Goal: Information Seeking & Learning: Compare options

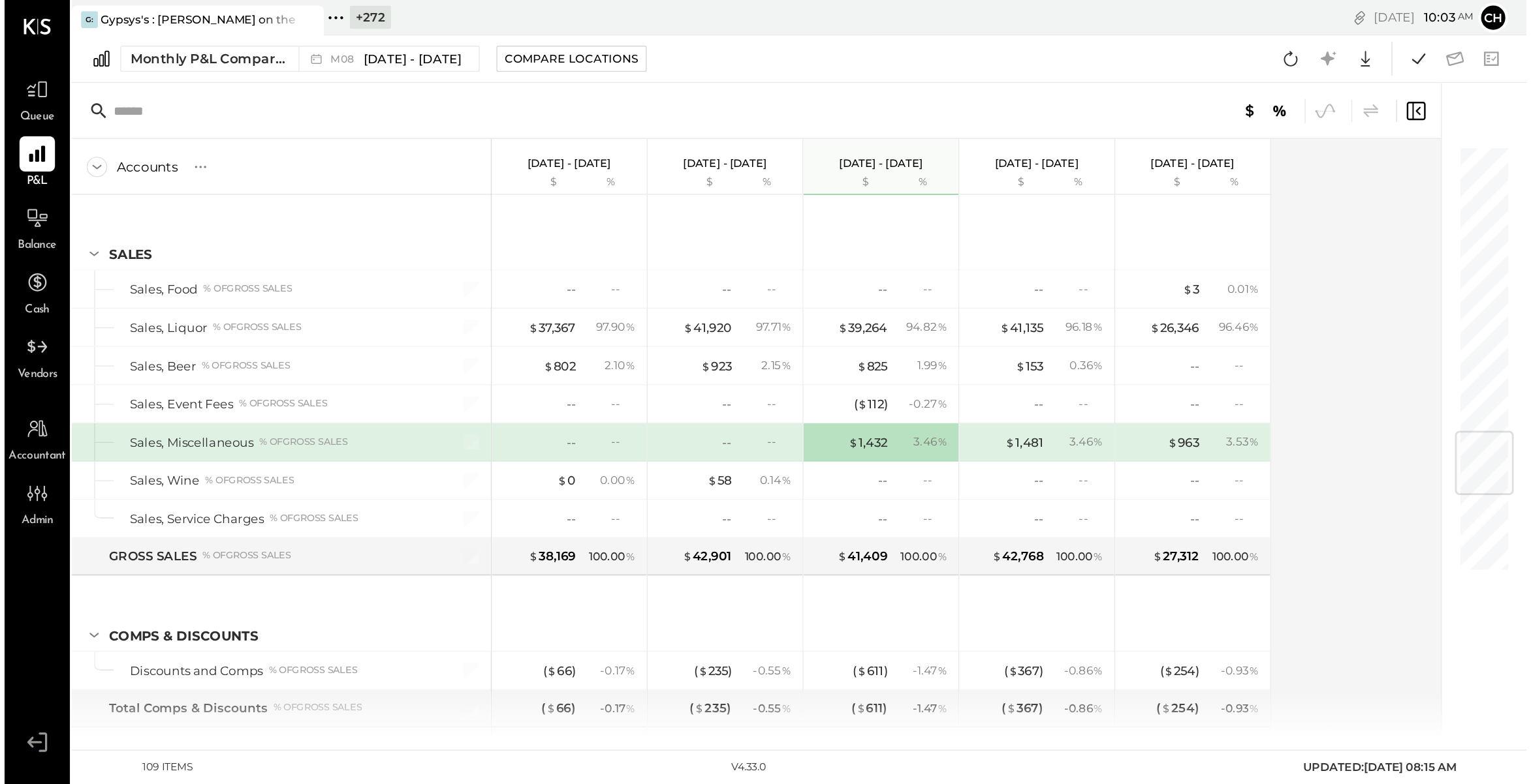
scroll to position [1695, 0]
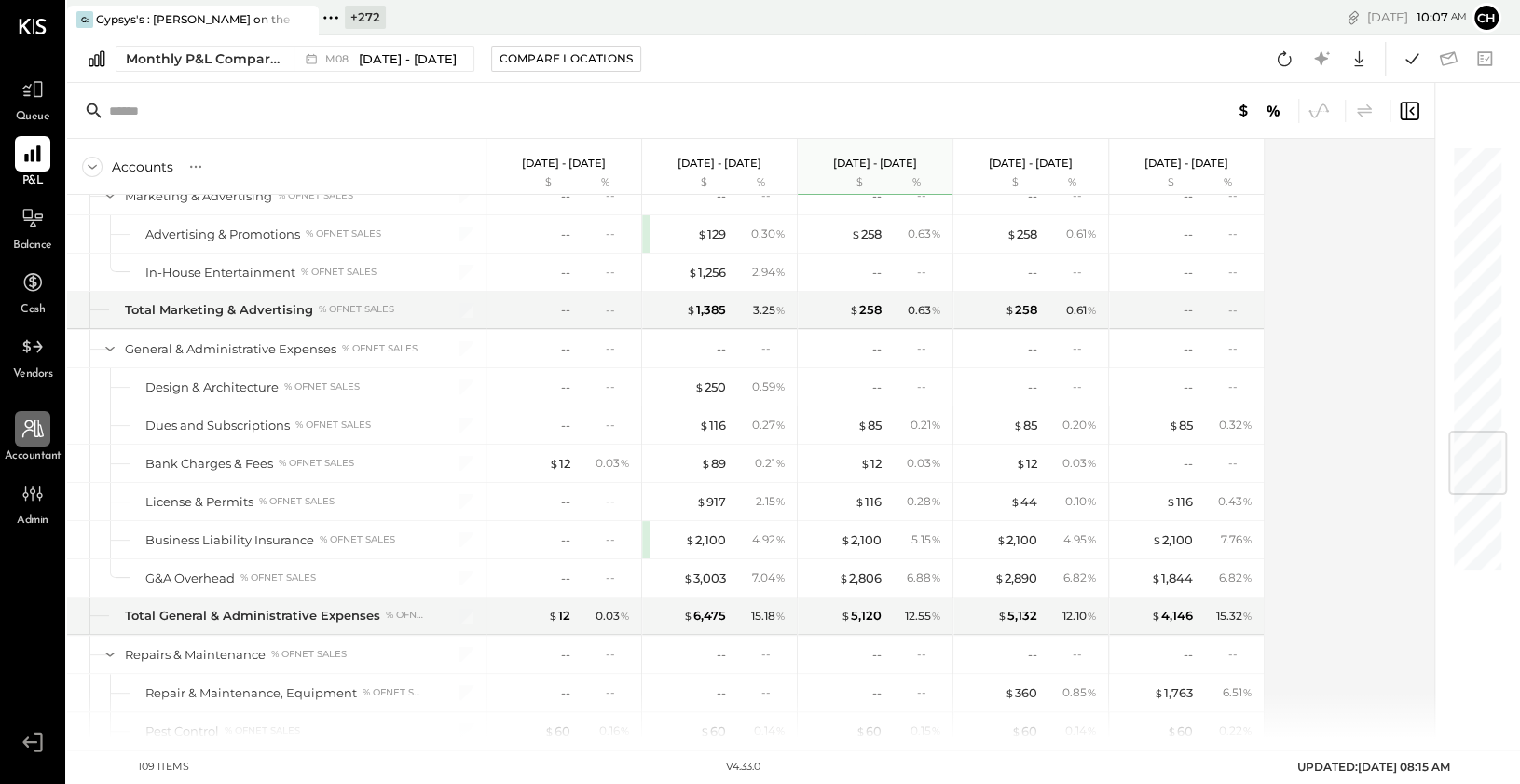
click at [39, 432] on icon at bounding box center [33, 428] width 21 height 18
select select "******"
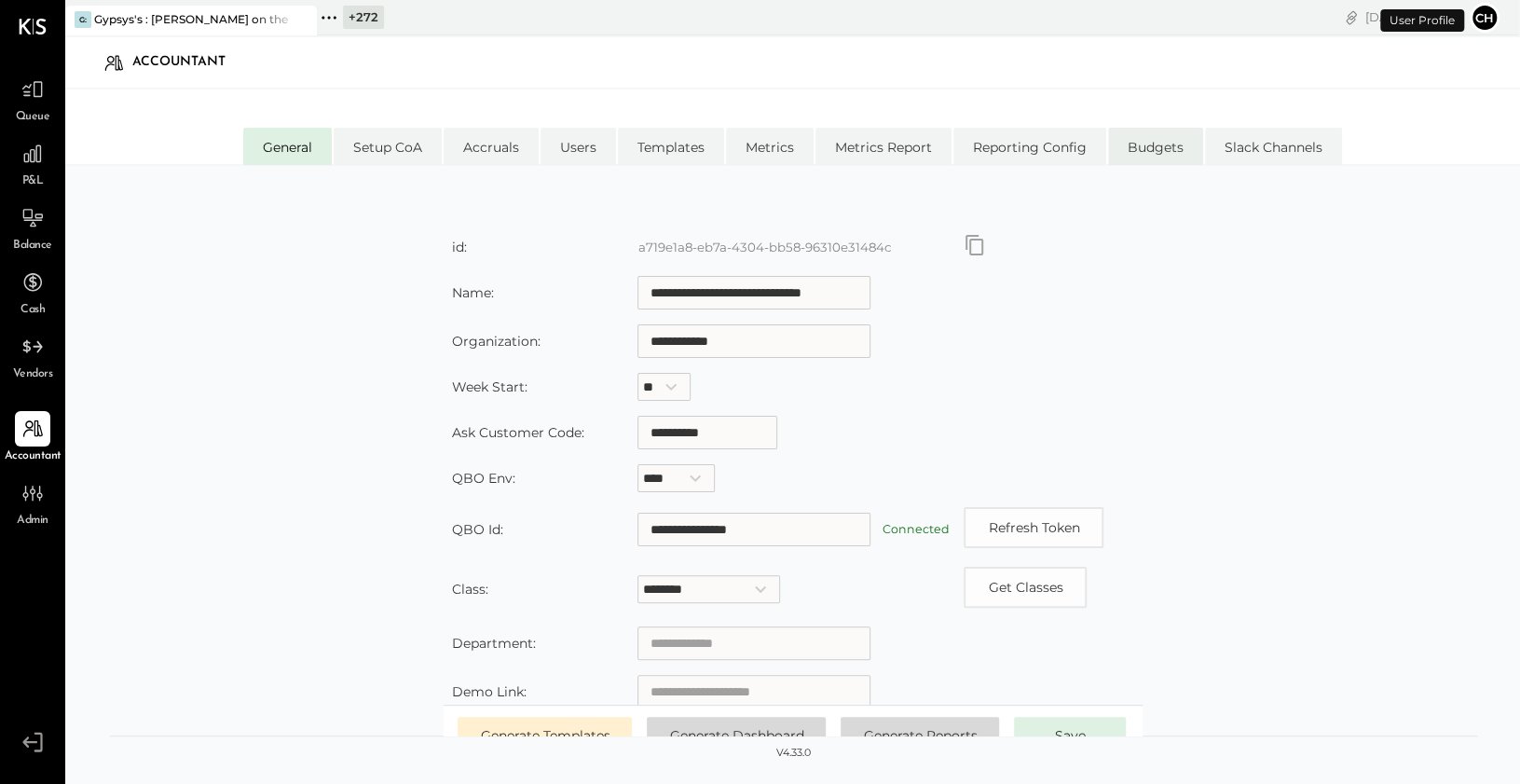
click at [1154, 153] on li "Budgets" at bounding box center [1155, 146] width 95 height 38
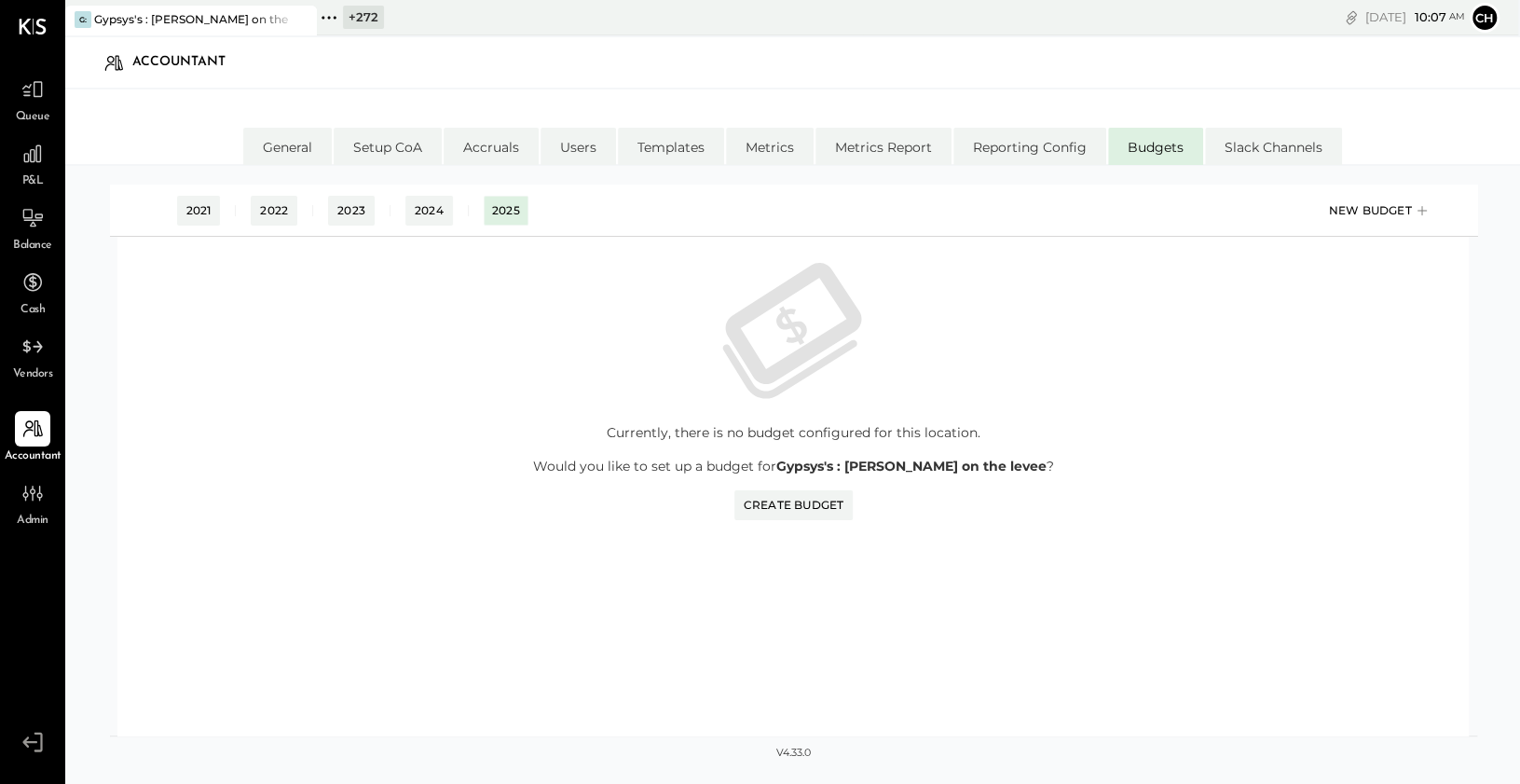
click at [1362, 217] on div "New Budget" at bounding box center [1380, 210] width 103 height 28
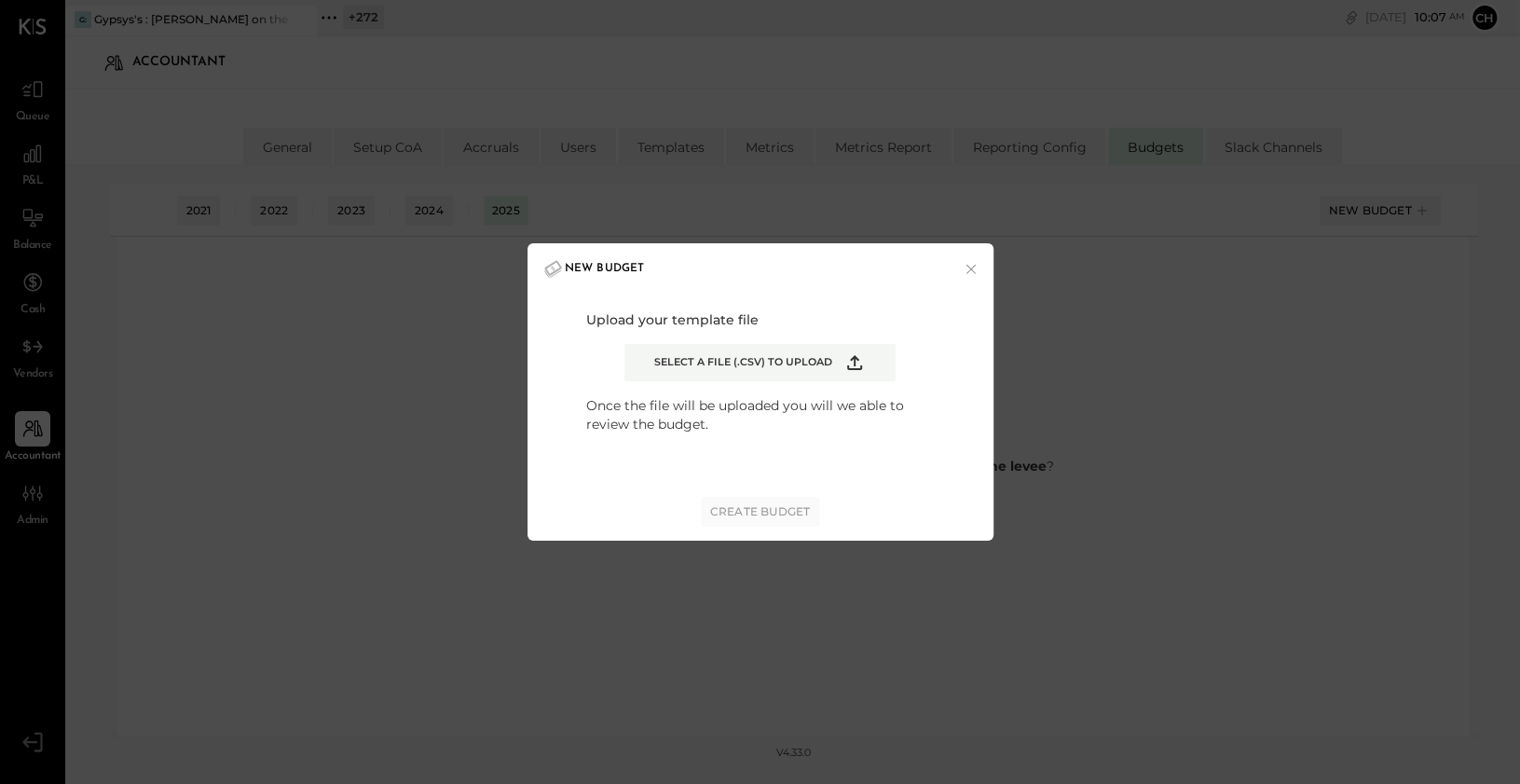
click at [858, 364] on icon "Example Modal" at bounding box center [854, 362] width 22 height 22
click at [0, 0] on input "Select a file (.csv) to upload" at bounding box center [0, 0] width 0 height 0
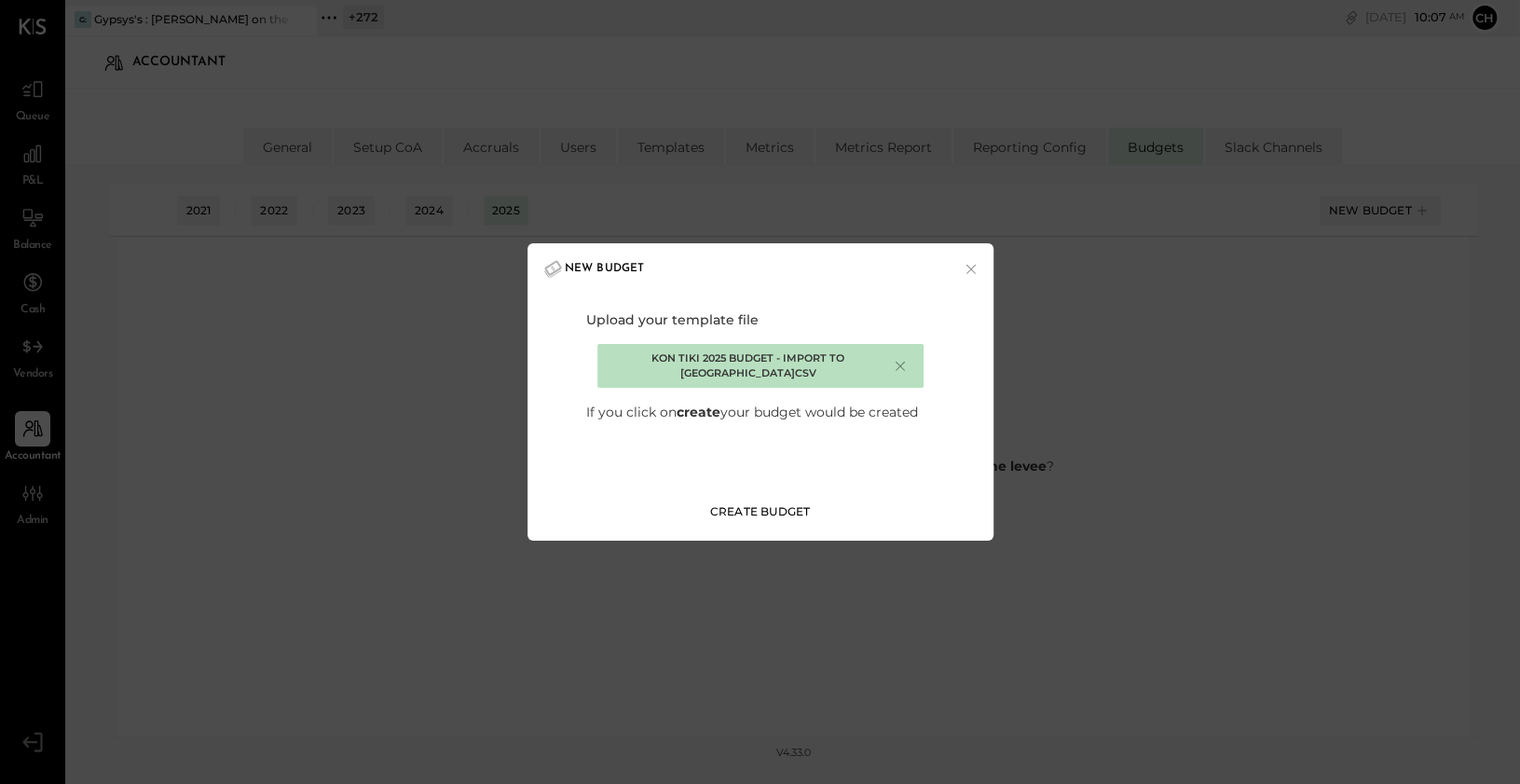
click at [785, 511] on div "Create Budget" at bounding box center [760, 511] width 101 height 15
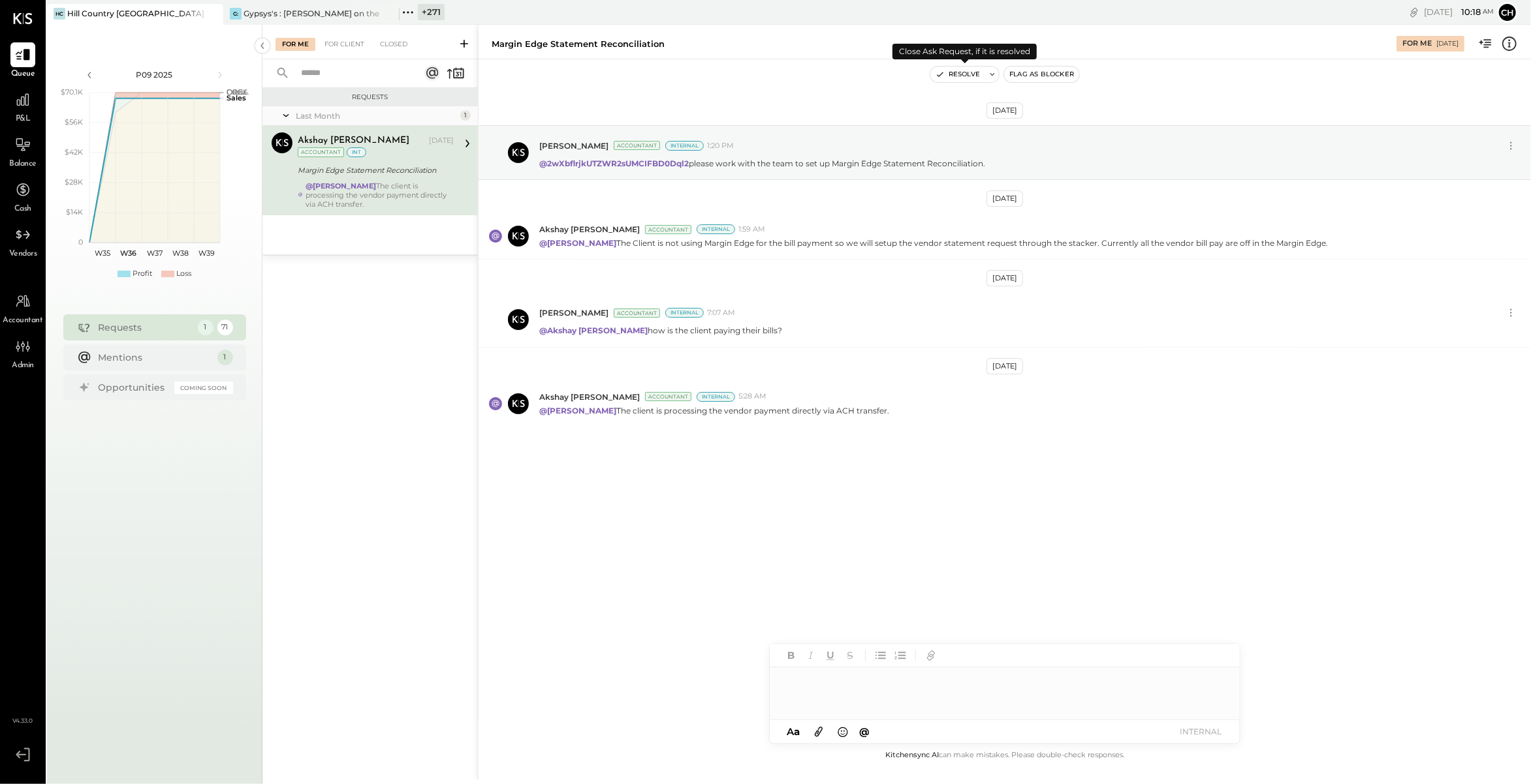
click at [963, 77] on button "Resolve" at bounding box center [958, 74] width 55 height 15
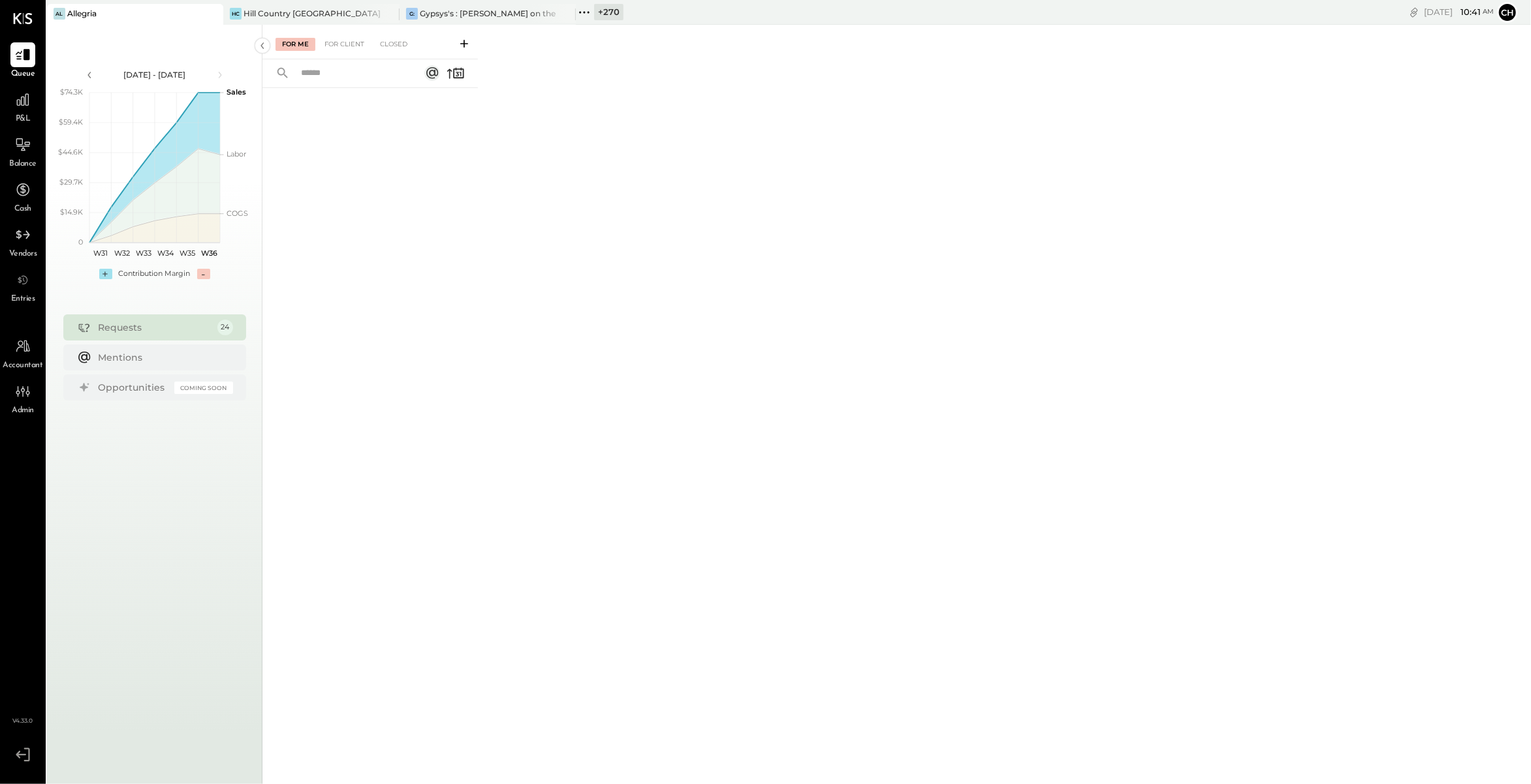
click at [586, 11] on icon at bounding box center [584, 12] width 17 height 17
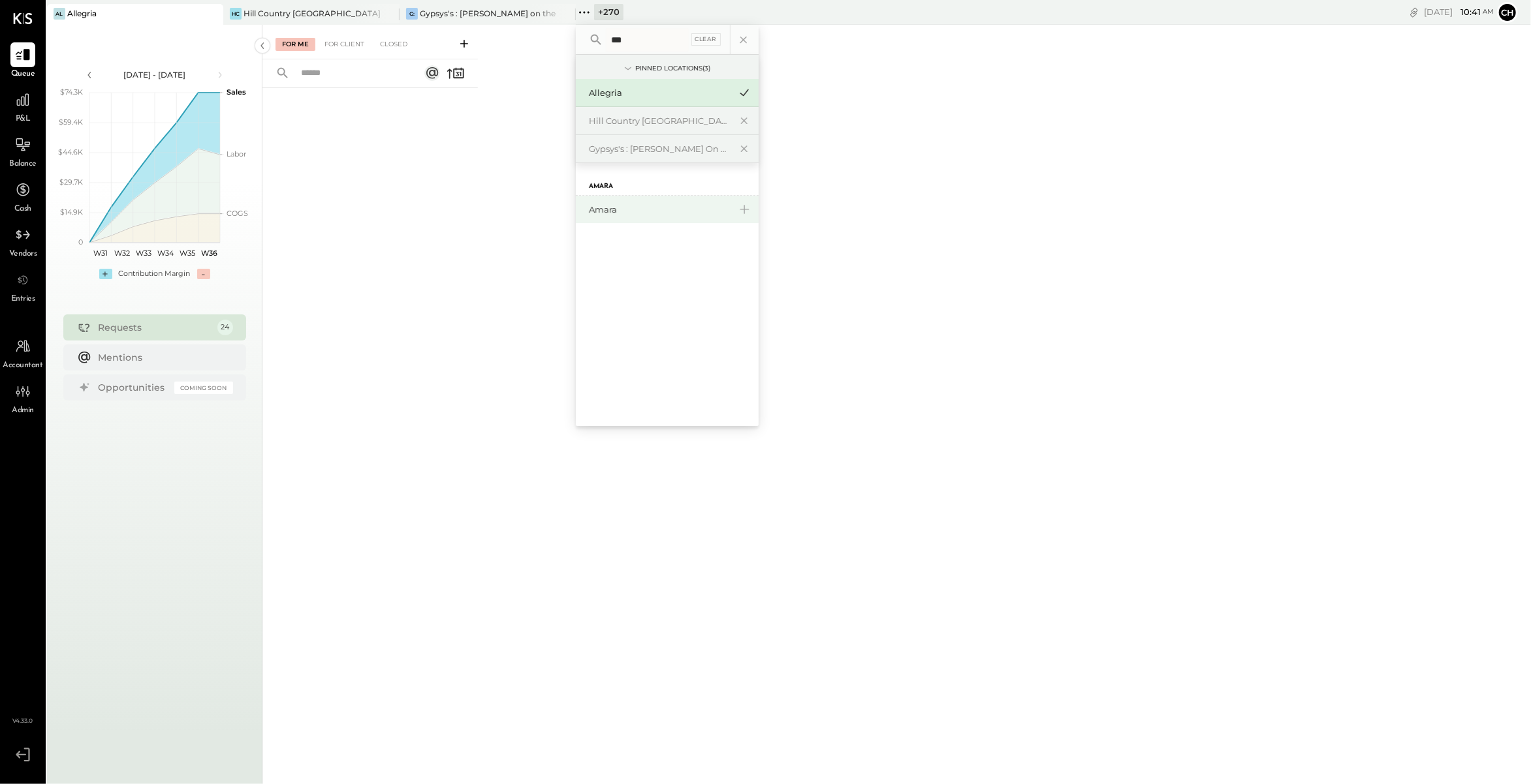
type input "***"
click at [608, 199] on div "Amara" at bounding box center [666, 209] width 183 height 28
click at [608, 213] on div "Amara" at bounding box center [659, 209] width 141 height 12
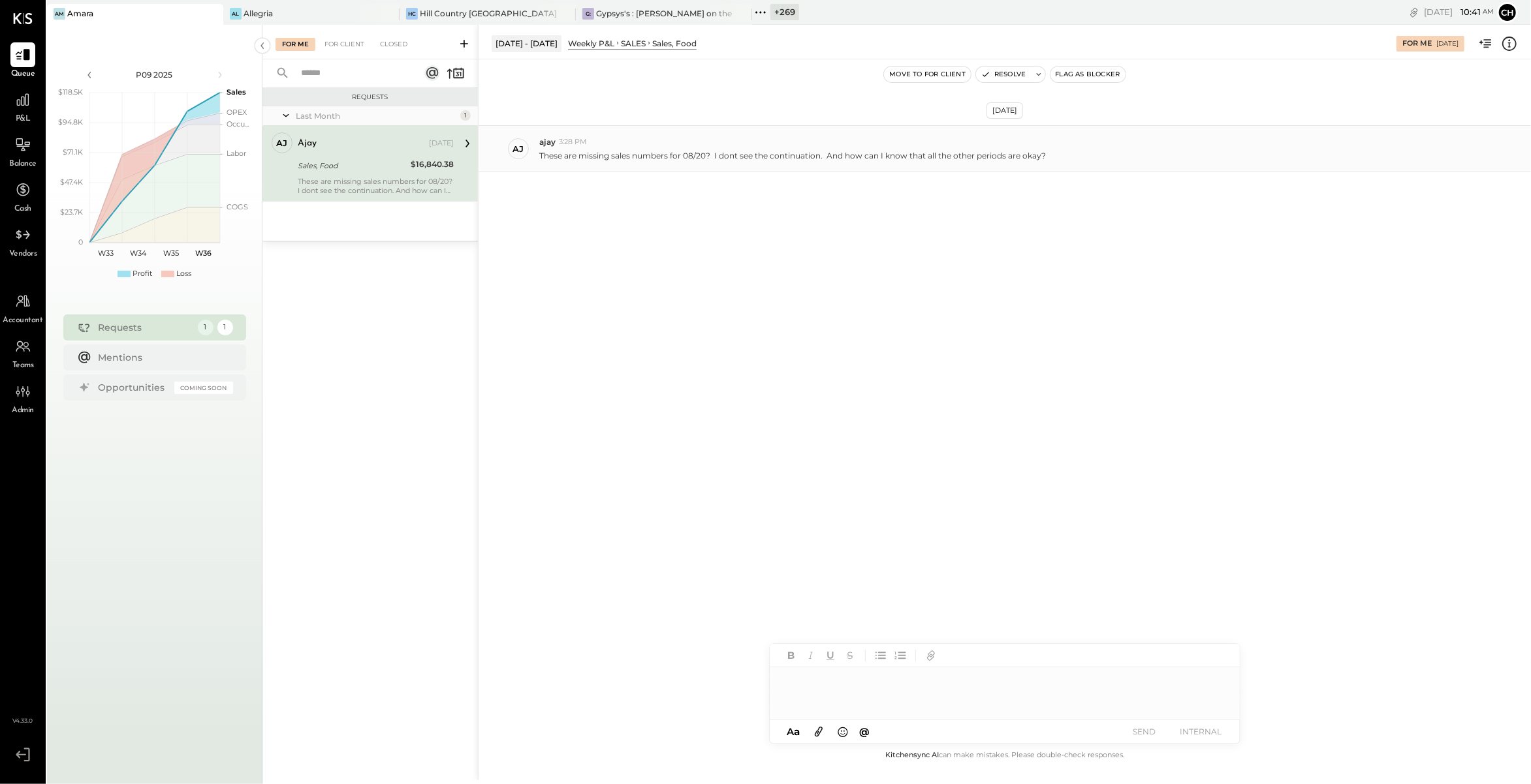
click at [618, 155] on p "These are missing sales numbers for 08/20? I dont see the continuation. And how…" at bounding box center [792, 156] width 507 height 11
click at [29, 106] on icon at bounding box center [22, 100] width 17 height 17
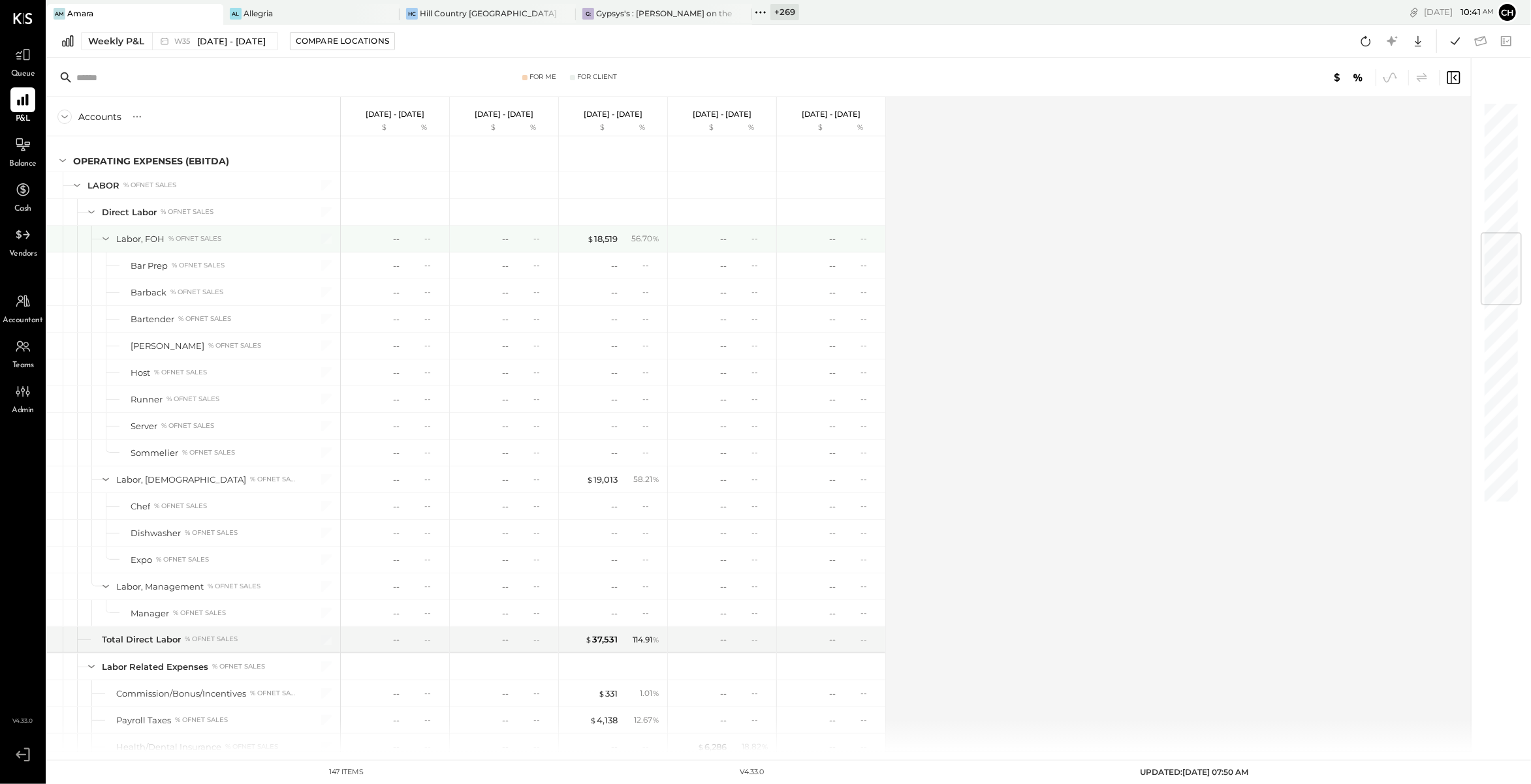
scroll to position [1245, 0]
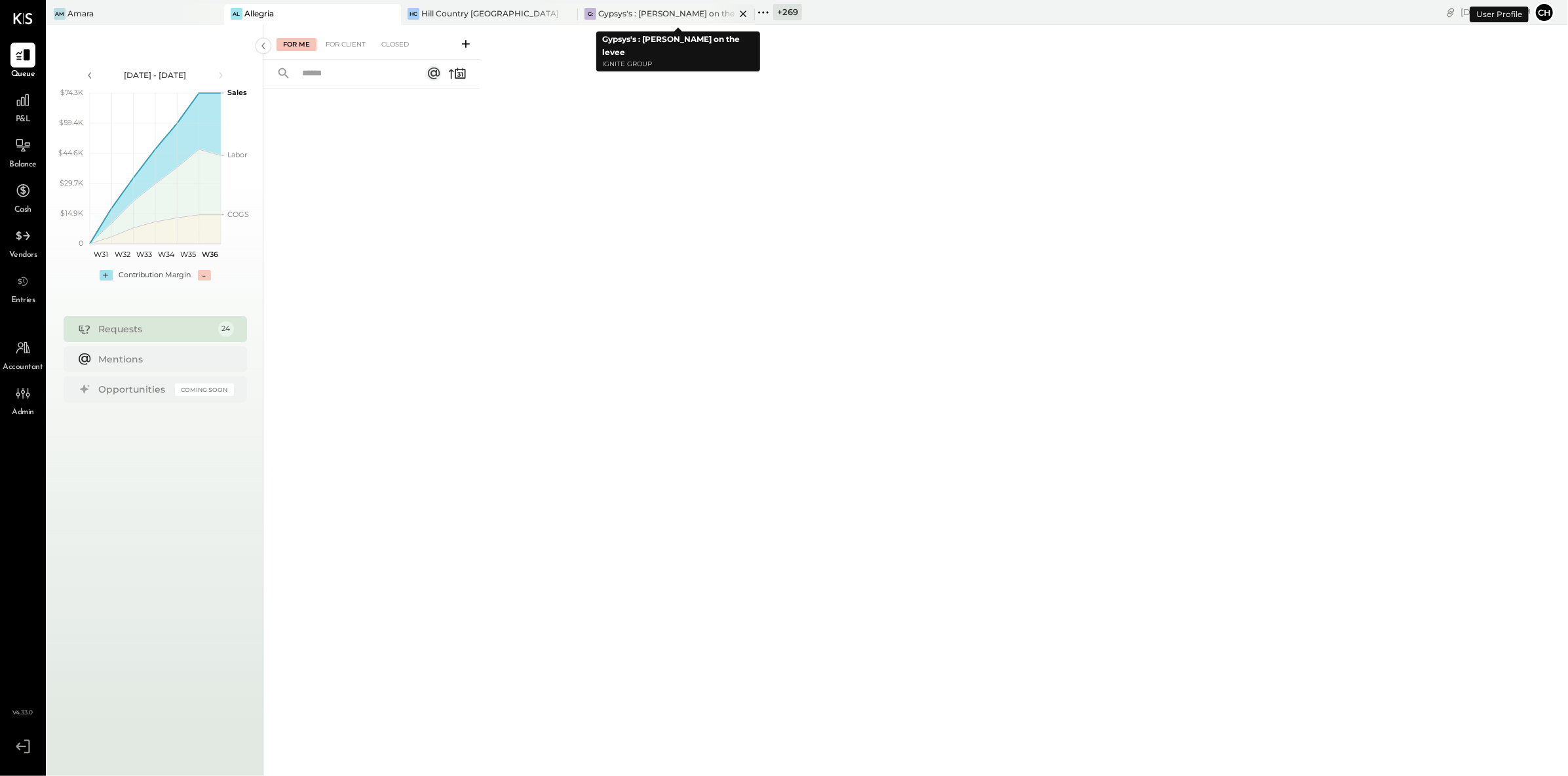
click at [745, 9] on icon at bounding box center [743, 14] width 16 height 16
click at [592, 11] on icon at bounding box center [586, 12] width 17 height 17
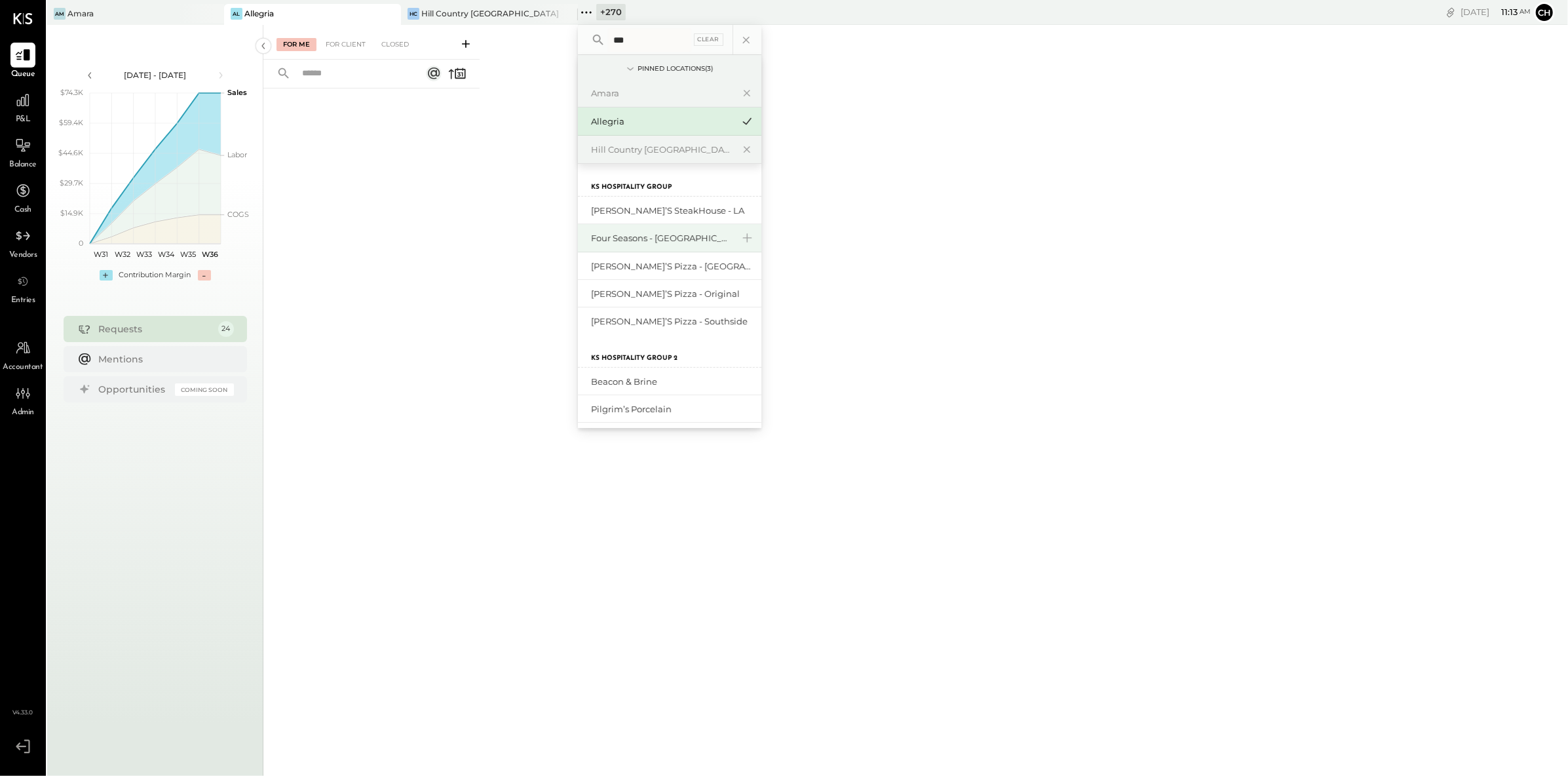
type input "**"
click at [635, 239] on div "Four Seasons - [GEOGRAPHIC_DATA]" at bounding box center [662, 238] width 141 height 12
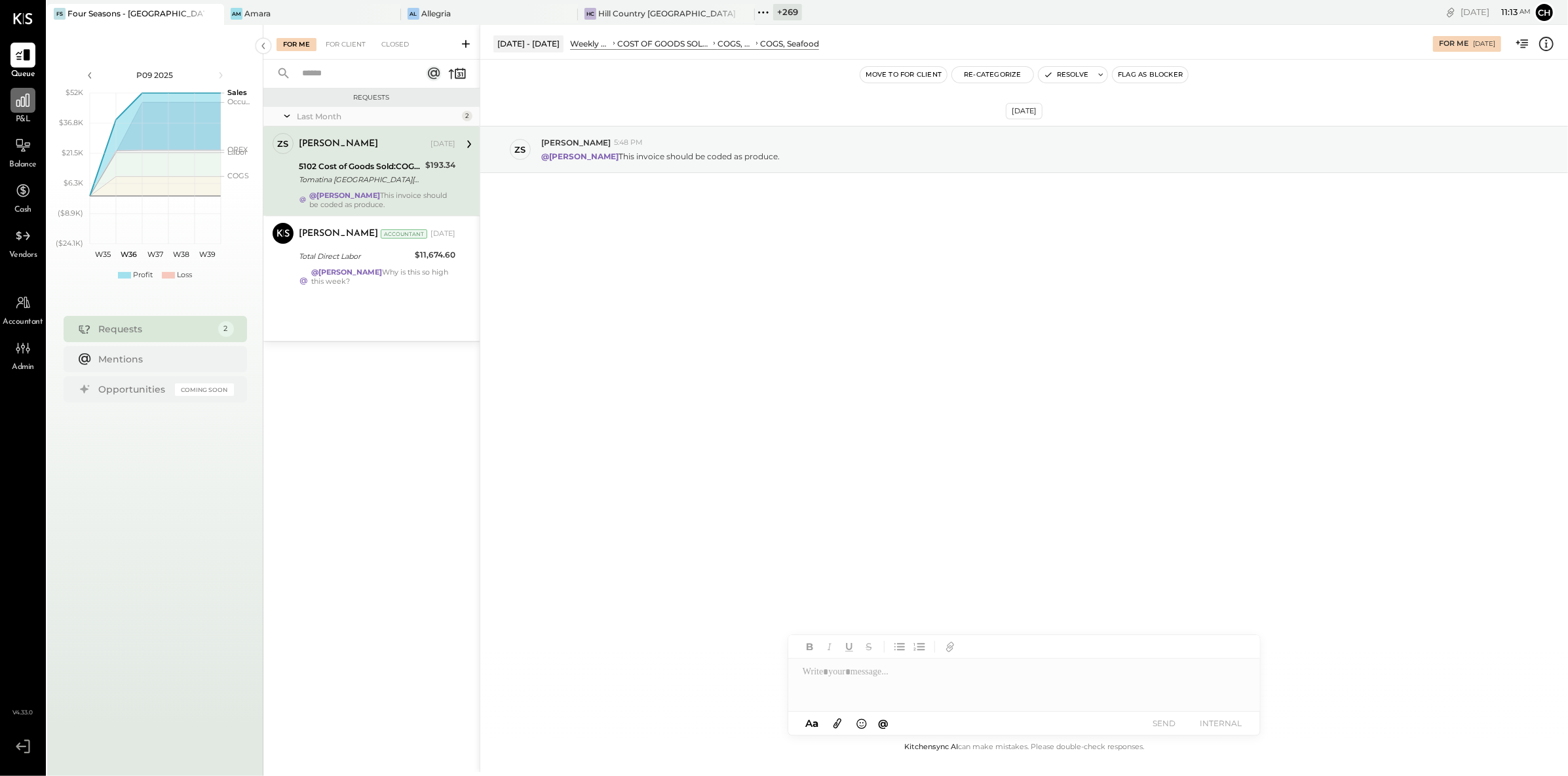
click at [18, 101] on icon at bounding box center [22, 100] width 17 height 17
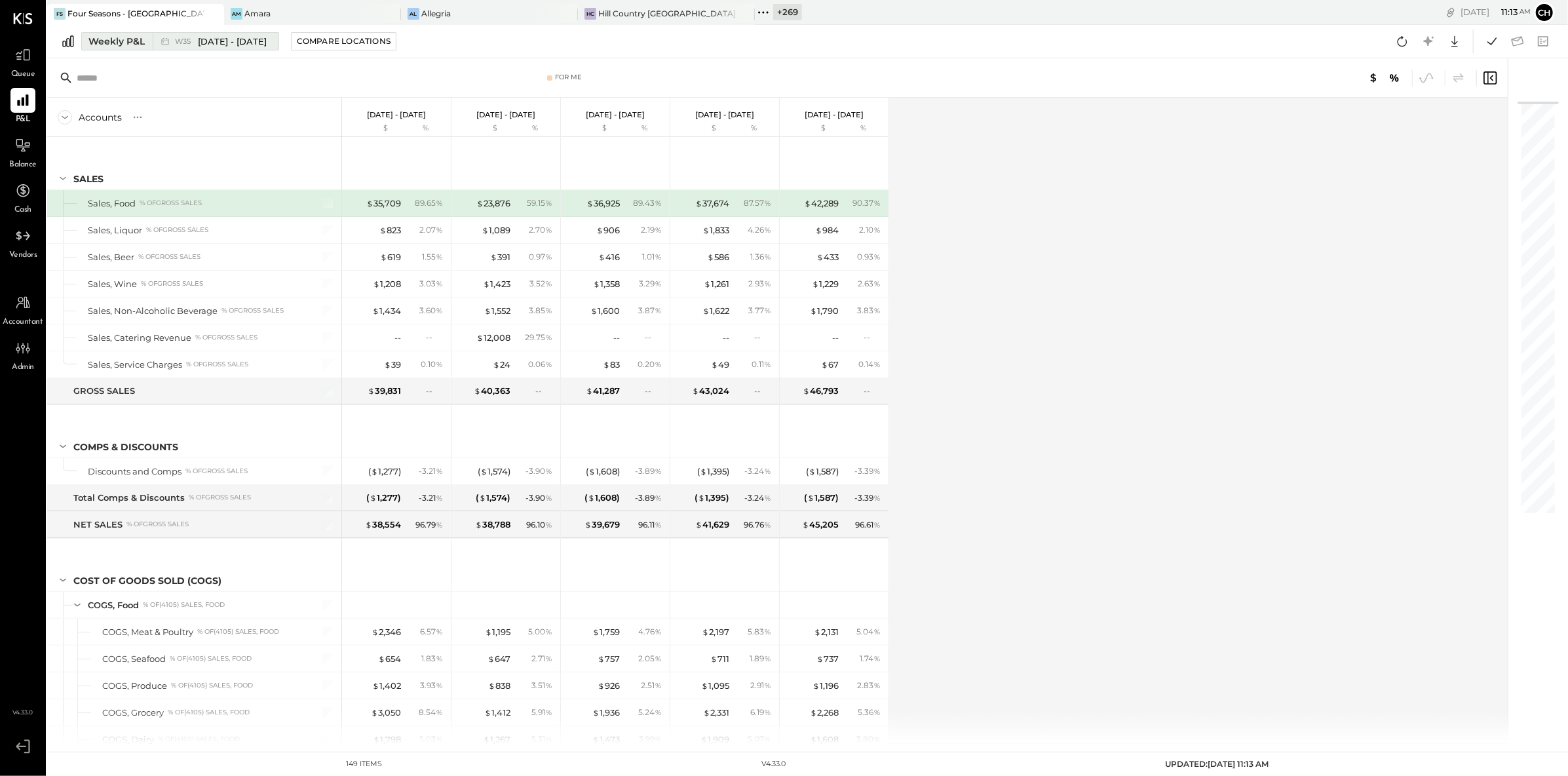
click at [139, 49] on button "Weekly P&L W35 [DATE] - [DATE]" at bounding box center [180, 41] width 198 height 18
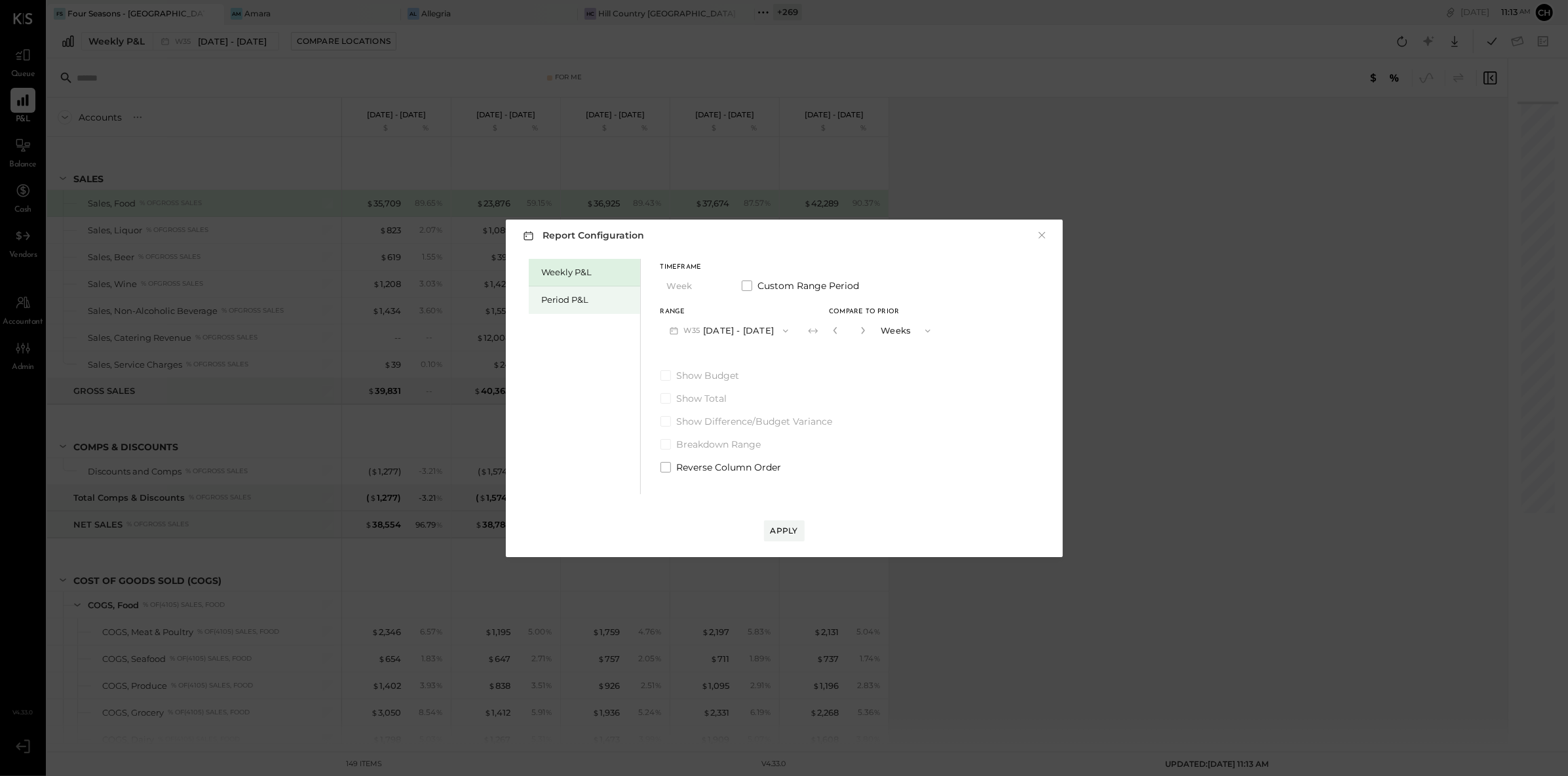
click at [596, 301] on div "Period P&L" at bounding box center [588, 300] width 92 height 12
click at [788, 529] on div "Apply" at bounding box center [784, 530] width 28 height 11
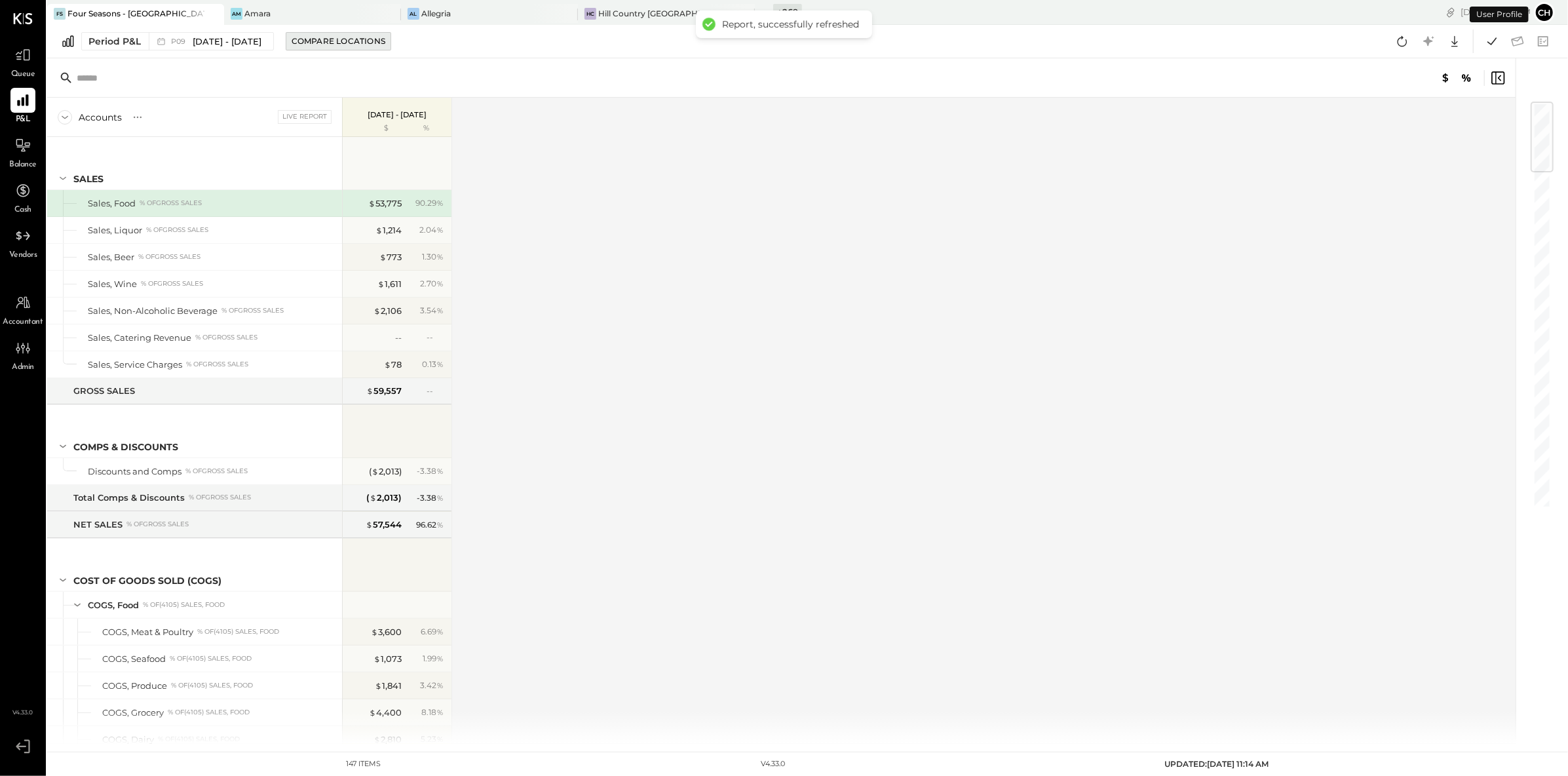
click at [384, 44] on div "Compare Locations" at bounding box center [338, 41] width 94 height 11
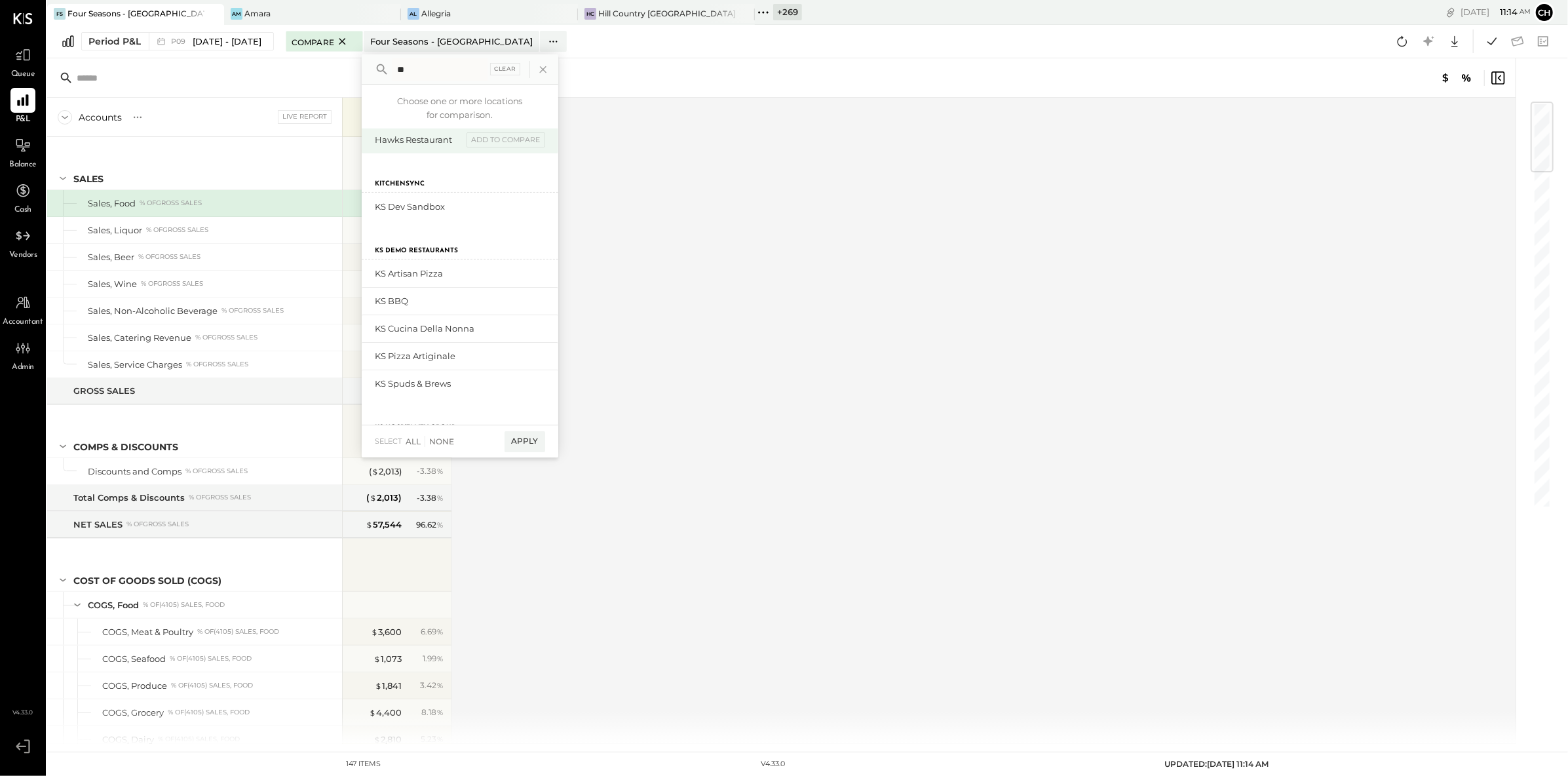
scroll to position [137, 0]
type input "**"
click at [505, 294] on div "add to compare" at bounding box center [506, 300] width 78 height 16
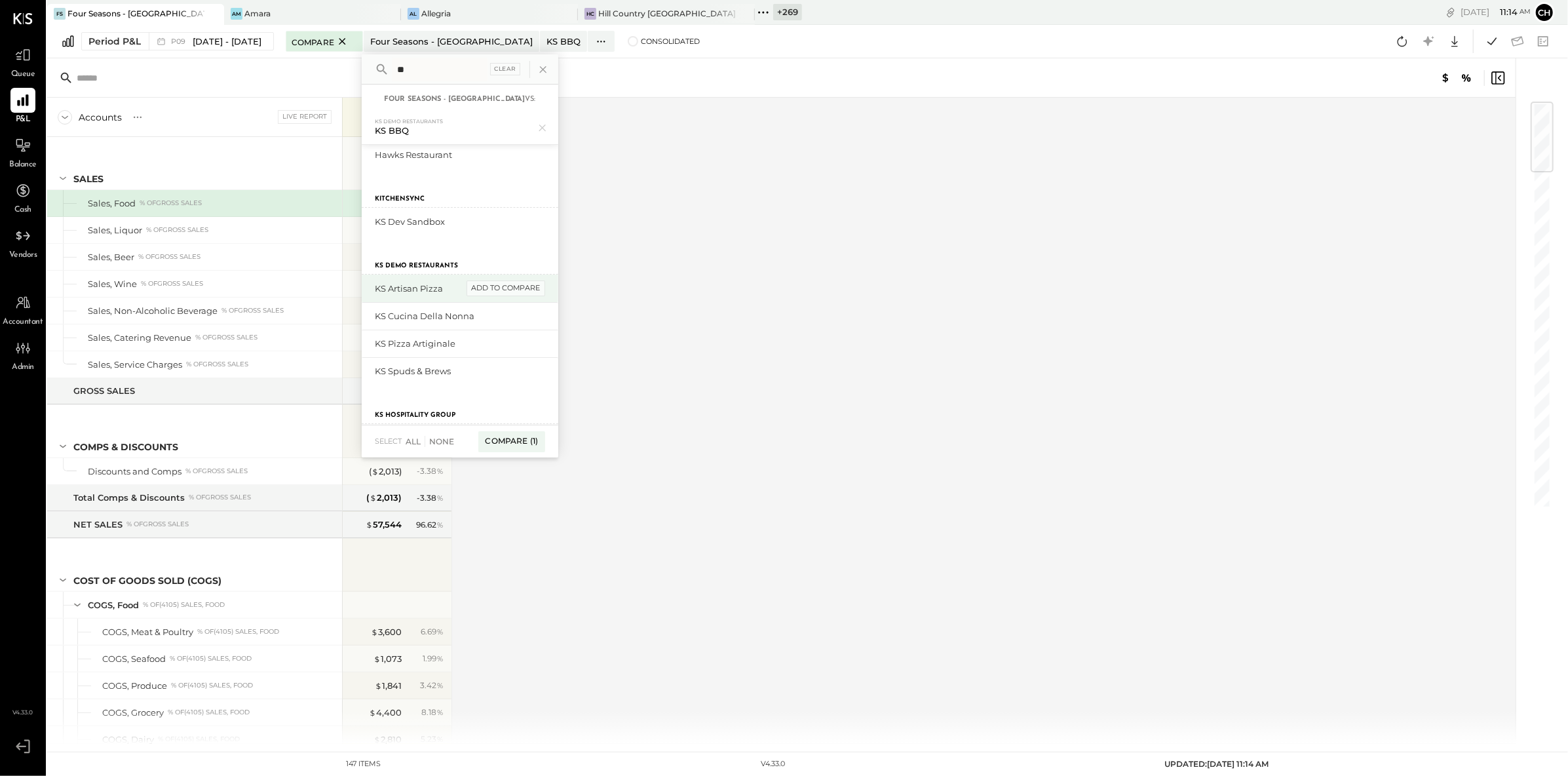
click at [524, 286] on div "add to compare" at bounding box center [506, 288] width 78 height 16
click at [545, 444] on div "Compare (2)" at bounding box center [510, 441] width 68 height 21
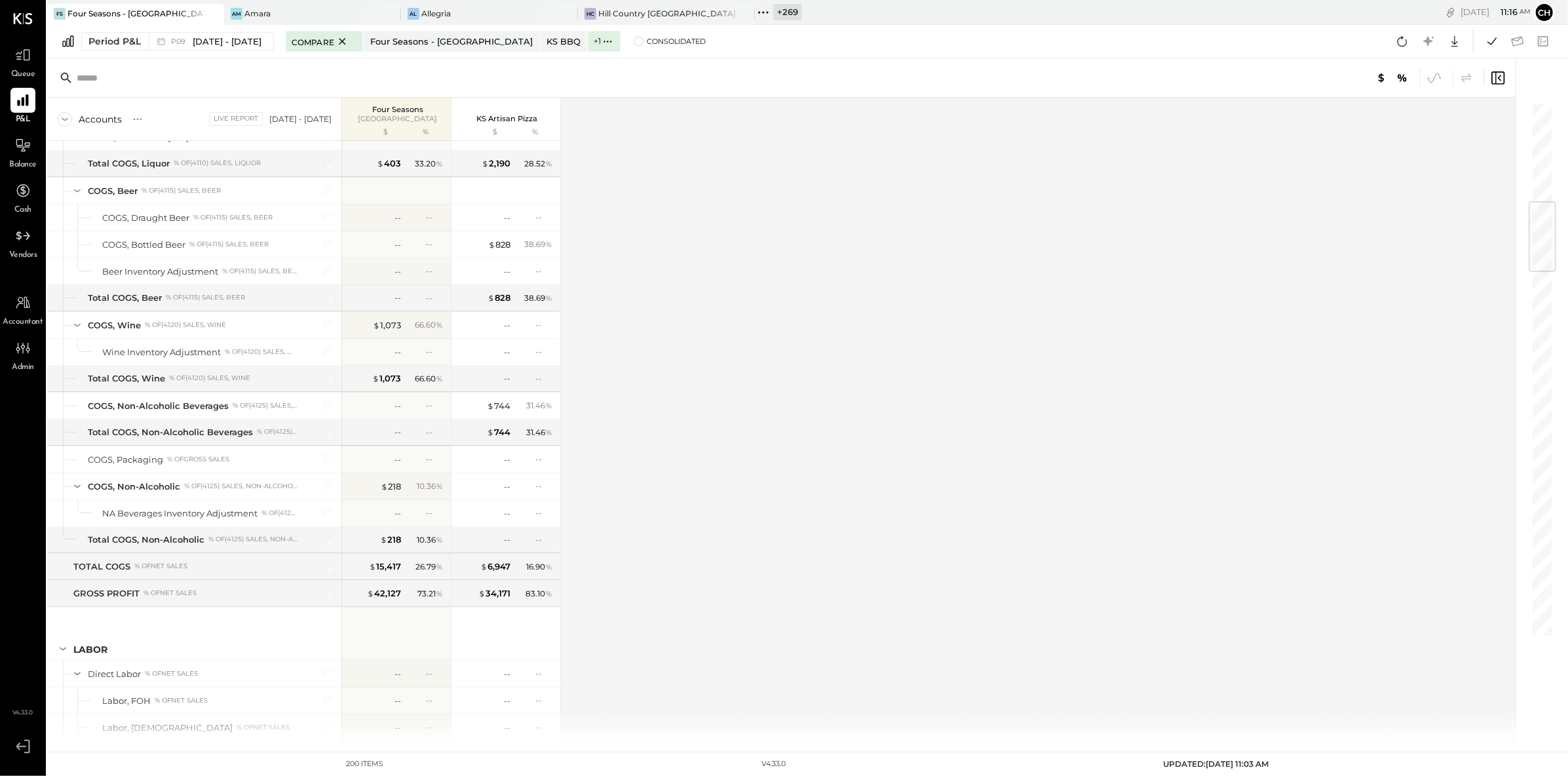
scroll to position [848, 0]
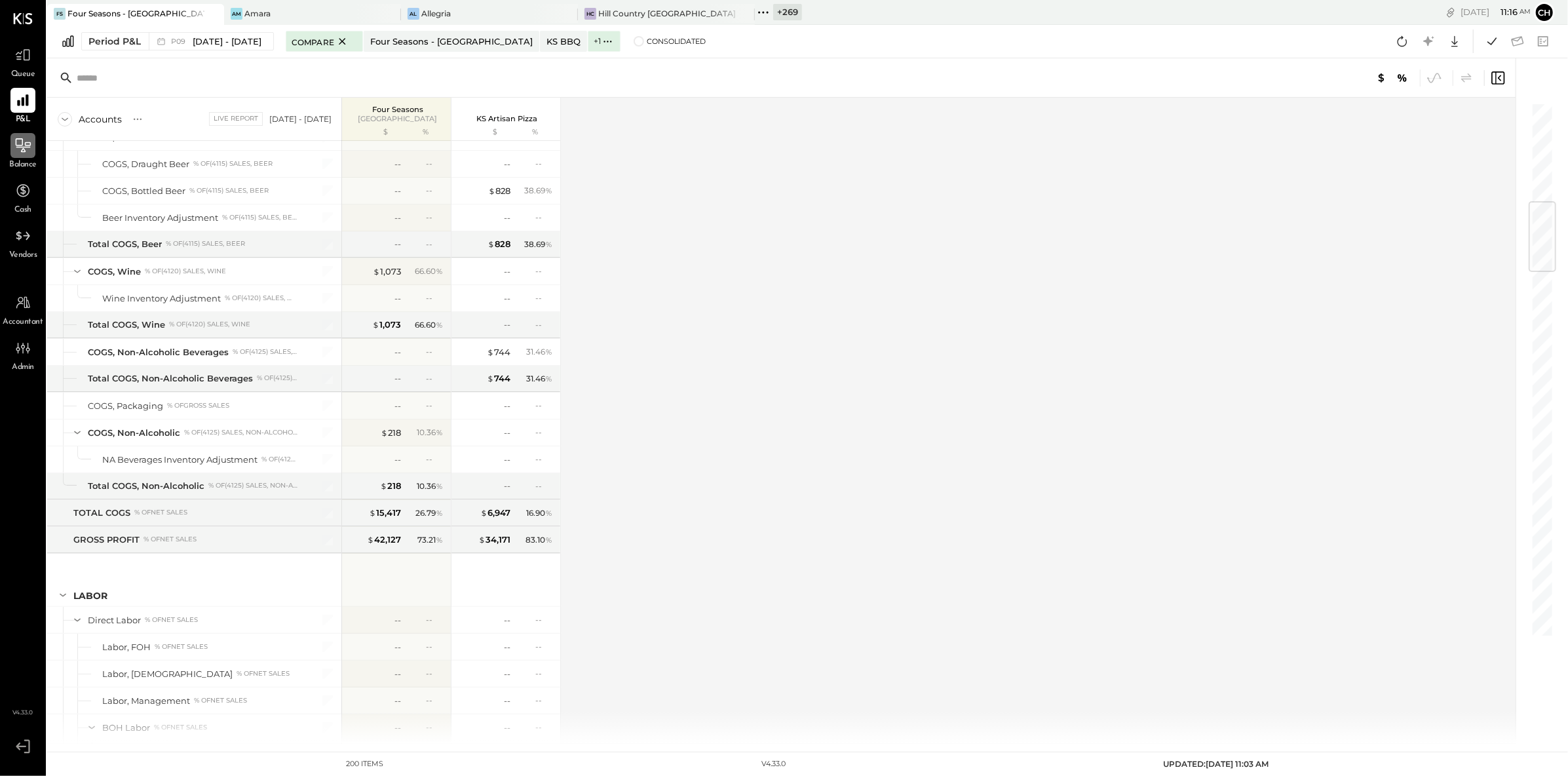
click at [25, 145] on icon at bounding box center [23, 145] width 15 height 14
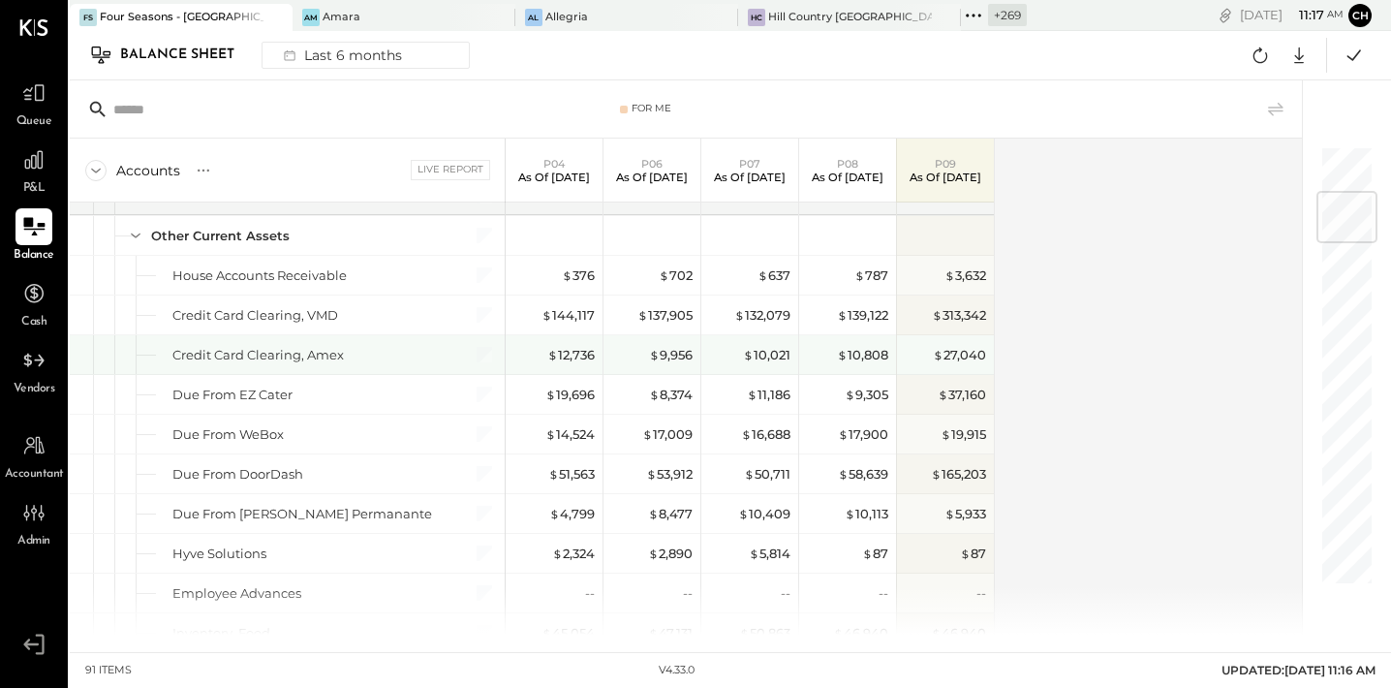
scroll to position [481, 0]
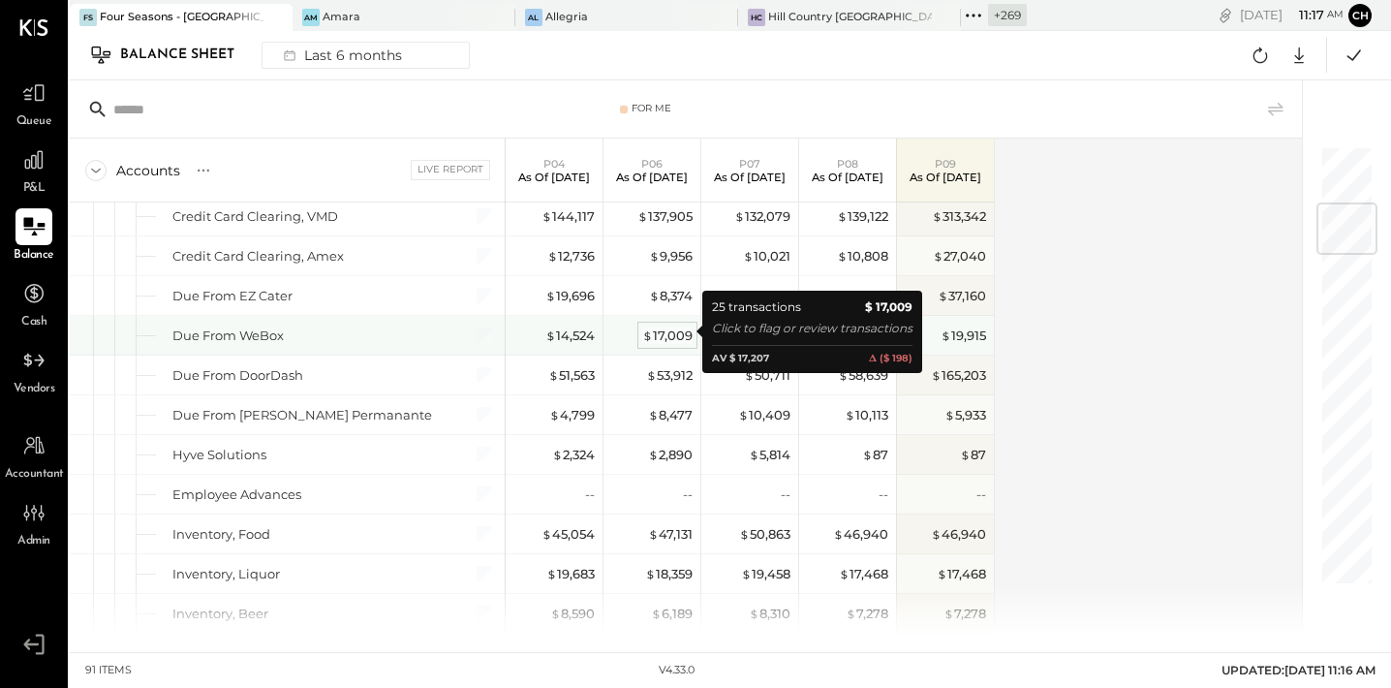
click at [671, 329] on div "$ 17,009" at bounding box center [667, 335] width 50 height 18
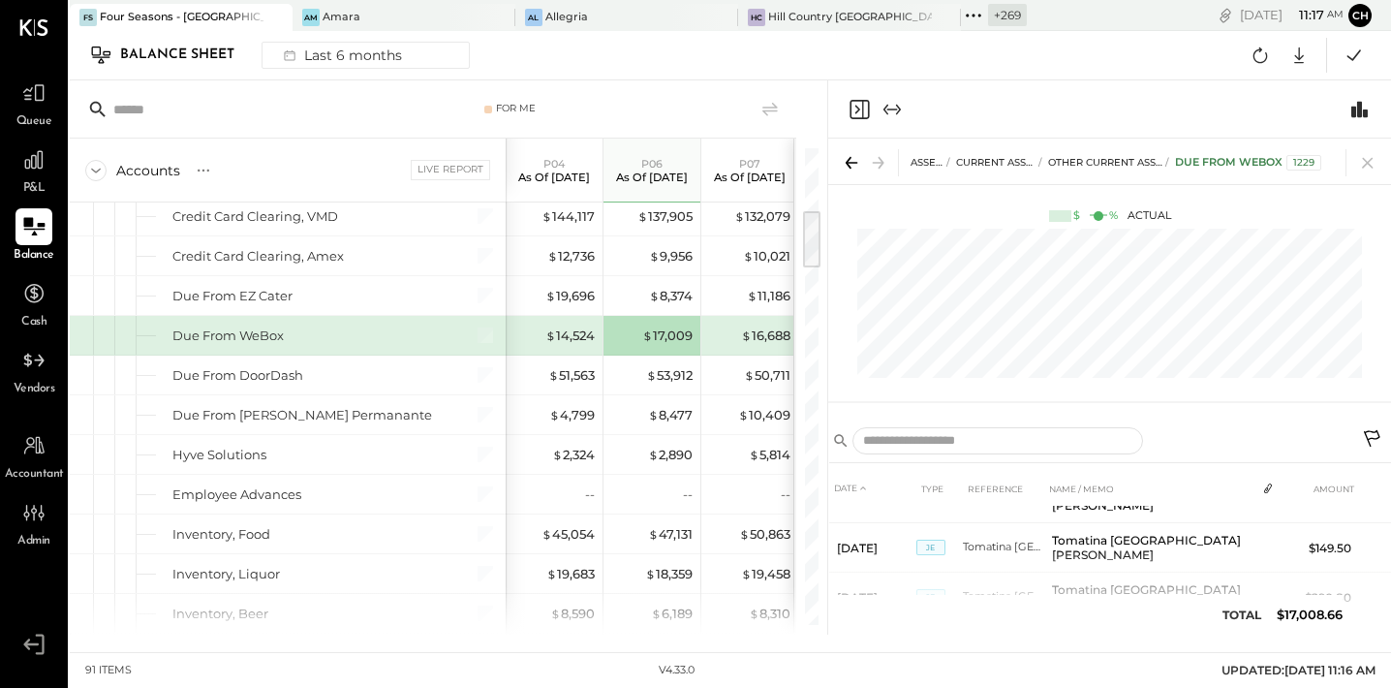
scroll to position [765, 0]
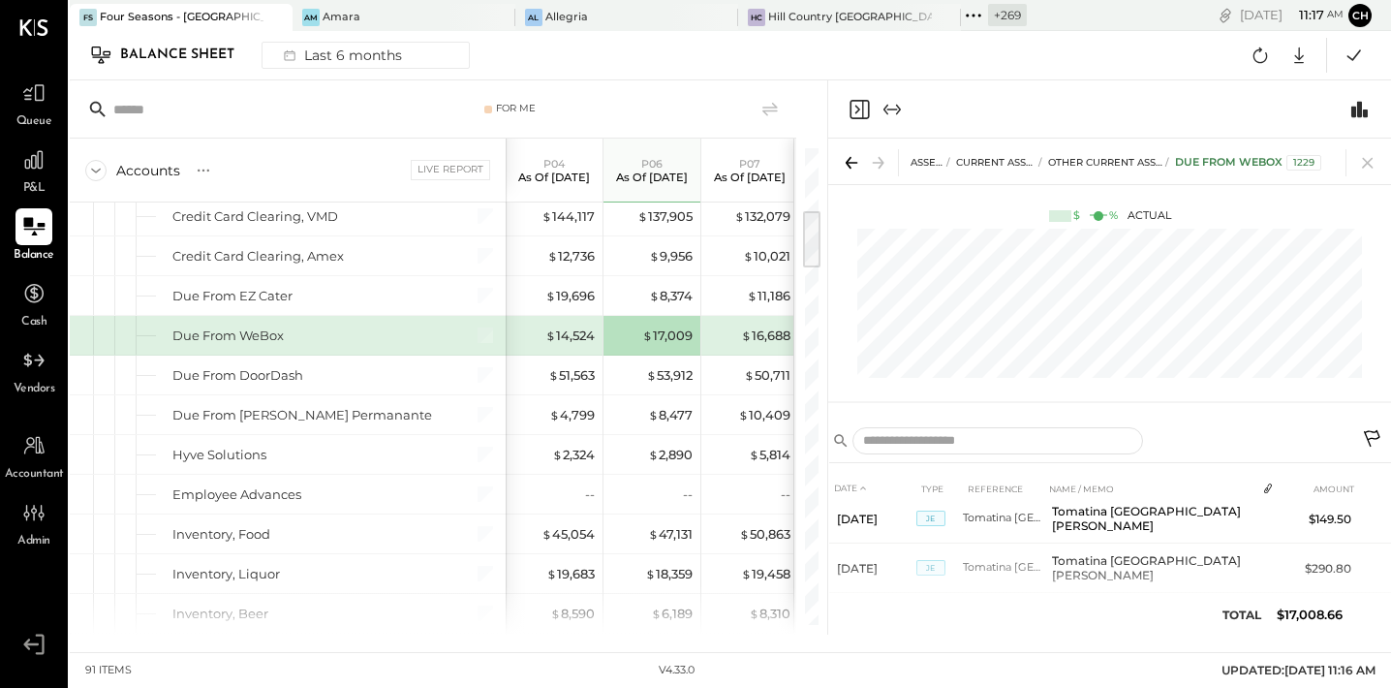
click at [858, 107] on icon "Close panel" at bounding box center [859, 109] width 23 height 23
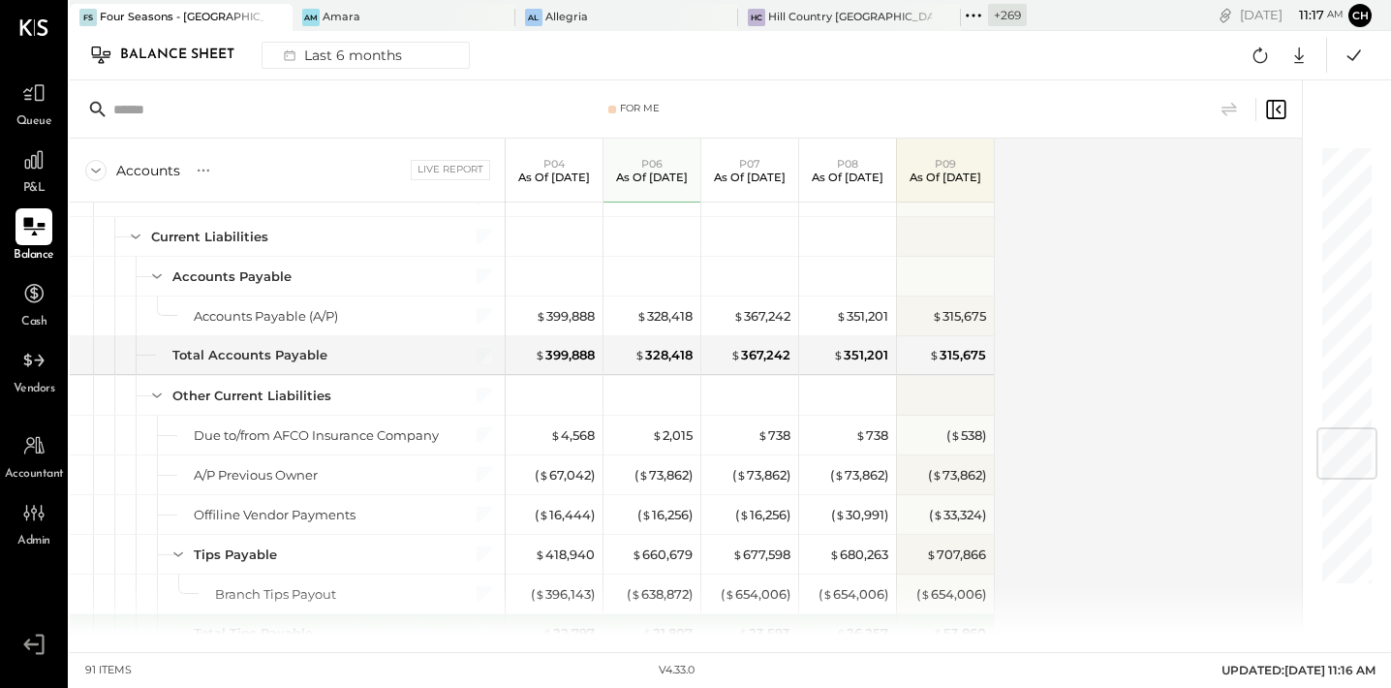
scroll to position [2345, 0]
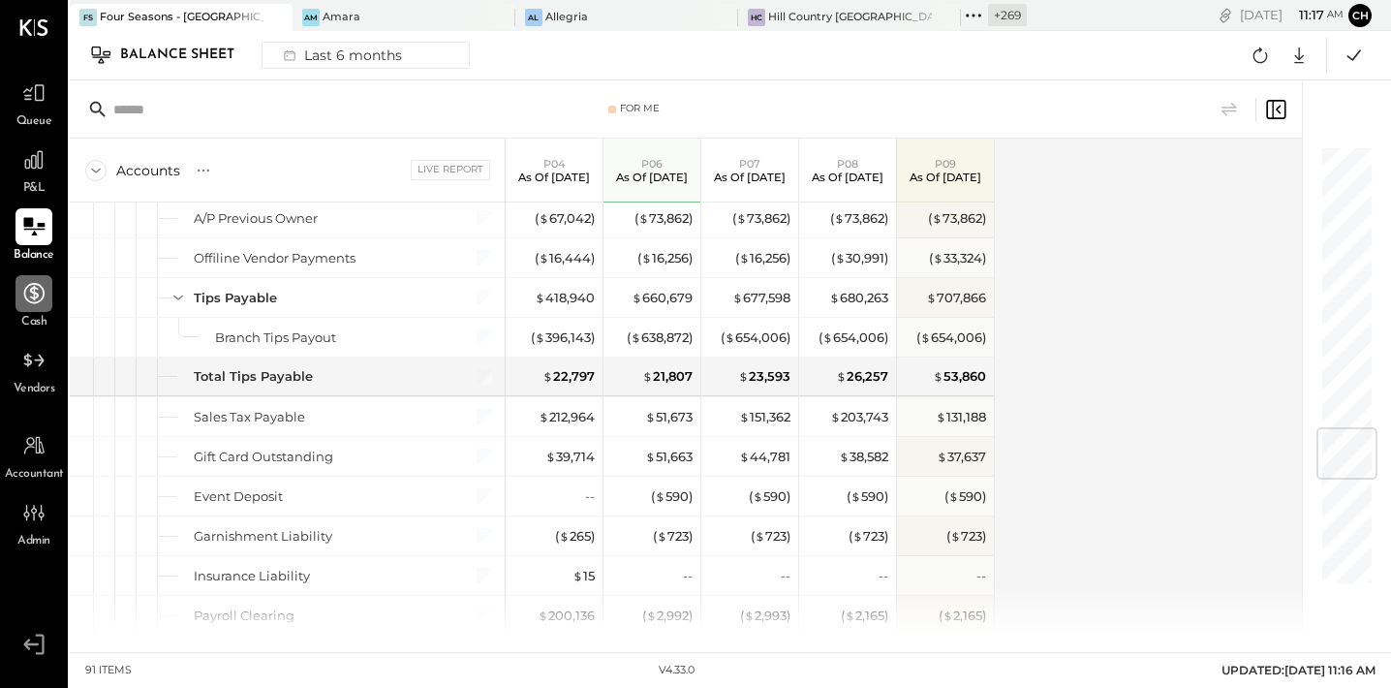
click at [30, 280] on div at bounding box center [34, 293] width 37 height 37
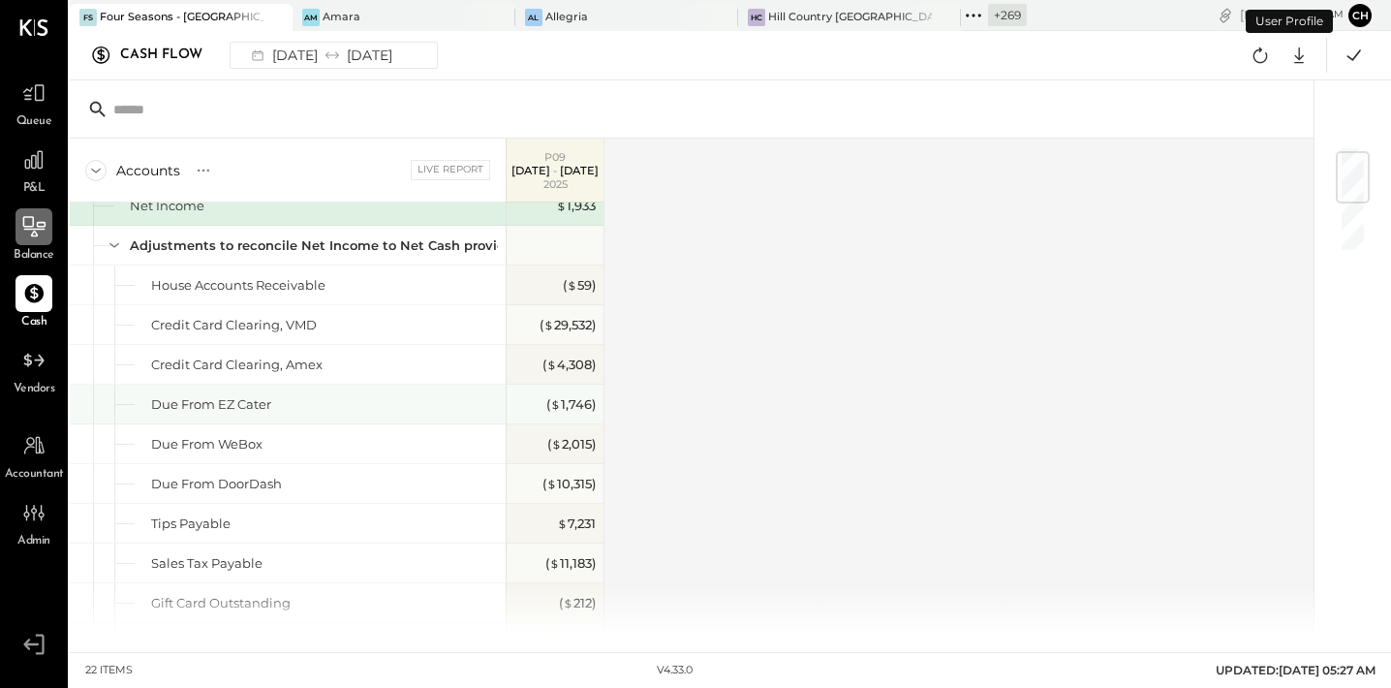
scroll to position [59, 0]
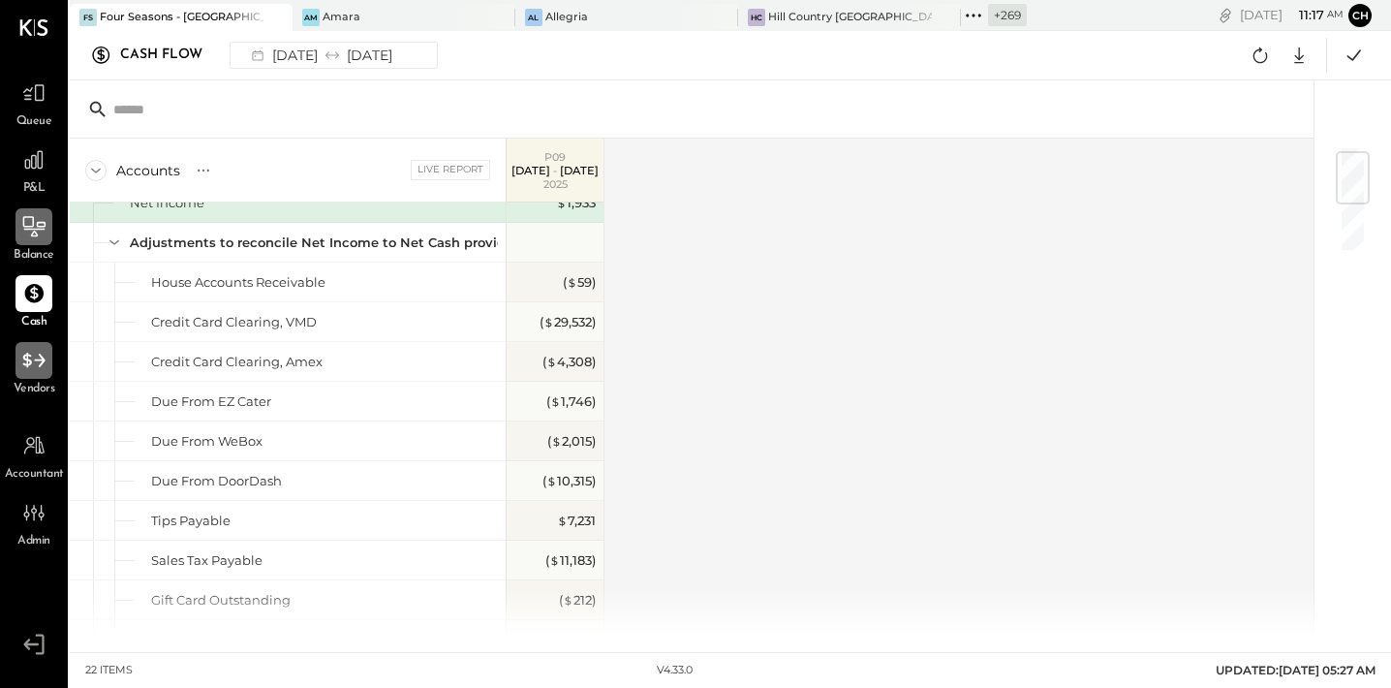
click at [28, 363] on icon at bounding box center [33, 360] width 25 height 25
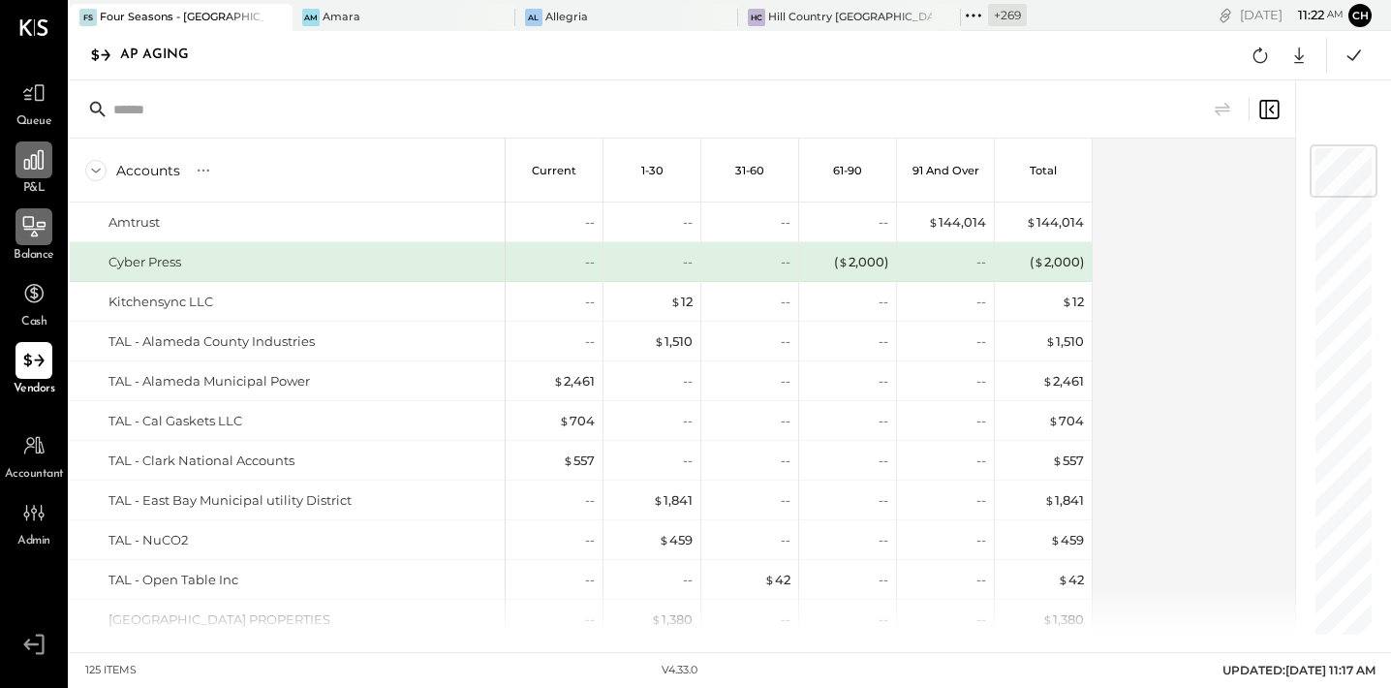
click at [40, 171] on icon at bounding box center [33, 159] width 25 height 25
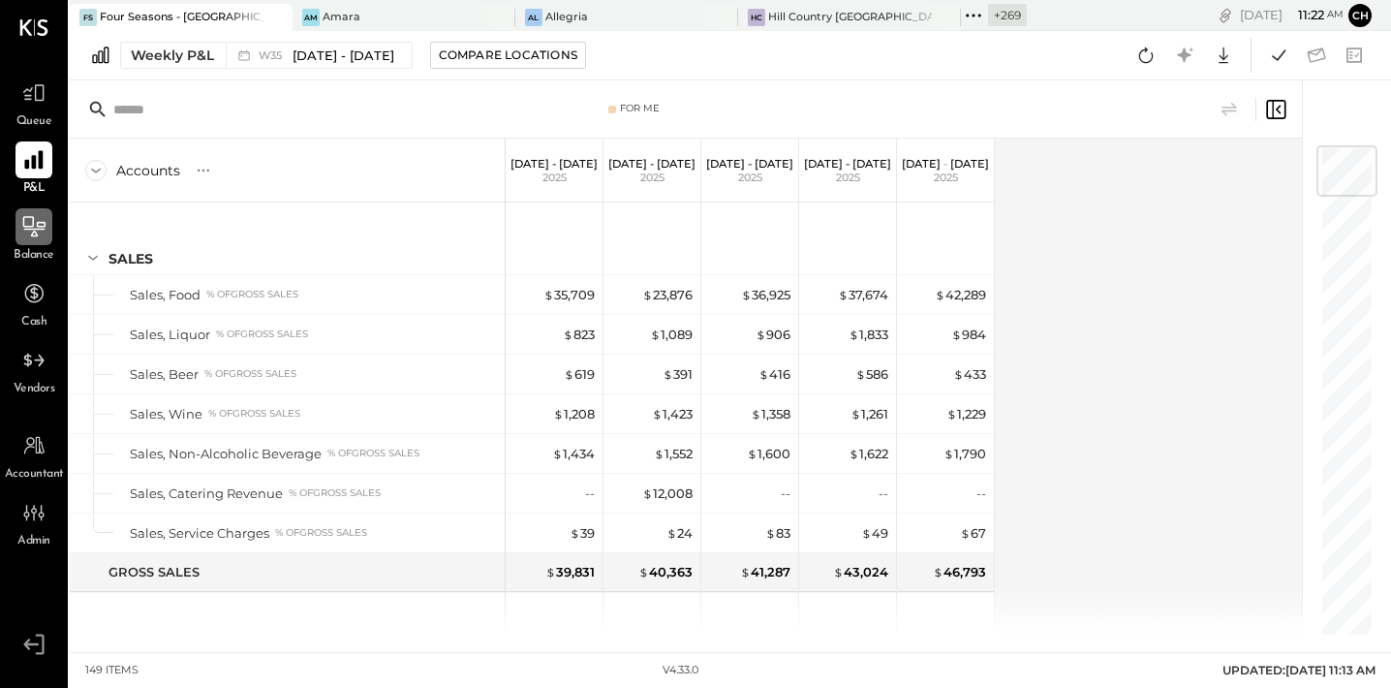
scroll to position [22, 0]
